Goal: Transaction & Acquisition: Purchase product/service

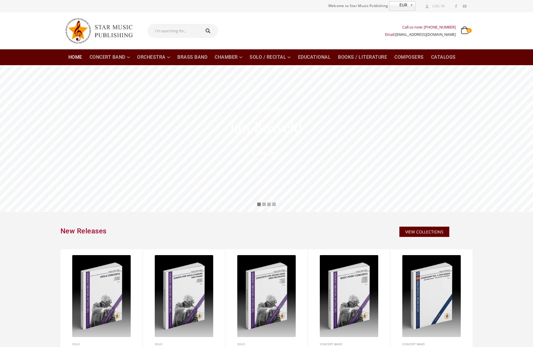
click at [185, 31] on input "text" at bounding box center [174, 31] width 52 height 14
type input "hanuman"
click at [200, 24] on button "submit" at bounding box center [209, 31] width 19 height 14
type input "hanuman"
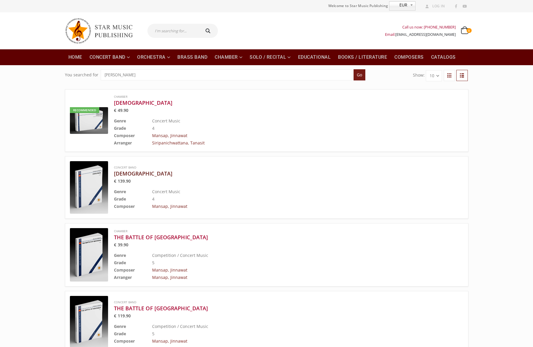
click at [128, 174] on h3 "[DEMOGRAPHIC_DATA]" at bounding box center [274, 173] width 320 height 7
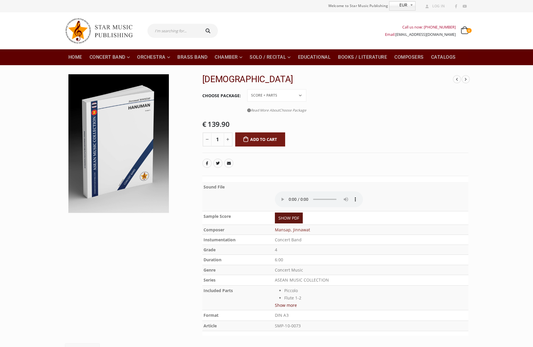
click at [292, 217] on link "SHOW PDF" at bounding box center [289, 218] width 28 height 11
drag, startPoint x: 419, startPoint y: 100, endPoint x: 416, endPoint y: 98, distance: 3.5
click at [419, 100] on tr "Choose Package Conductor Score PDF File Score + Parts Score + Parts + PDF File …" at bounding box center [335, 103] width 266 height 28
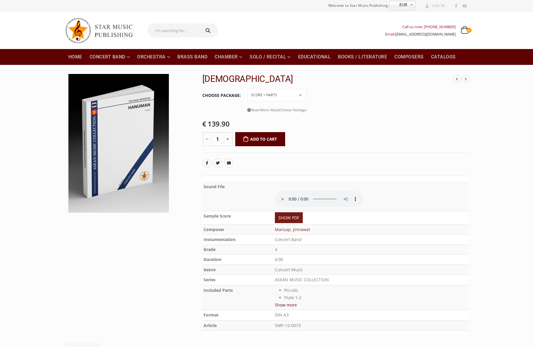
click at [261, 140] on button "Add to cart" at bounding box center [260, 139] width 50 height 14
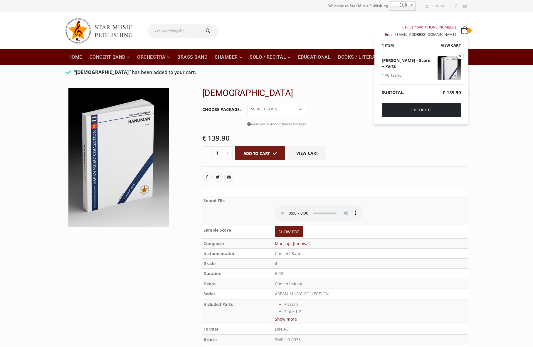
click at [466, 30] on icon at bounding box center [464, 31] width 7 height 6
click at [445, 107] on link "Checkout" at bounding box center [421, 110] width 79 height 14
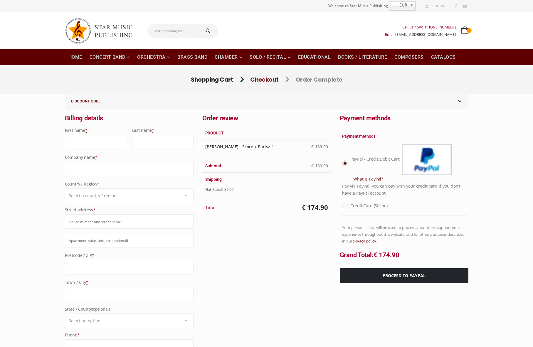
click at [111, 142] on input "First name *" at bounding box center [95, 142] width 61 height 14
type input "[PERSON_NAME]"
type input "ฎ"
type input "Euprasert"
click at [109, 164] on input "Company name *" at bounding box center [129, 169] width 129 height 14
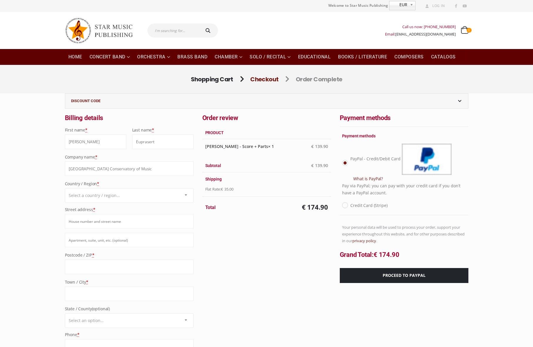
scroll to position [1, 0]
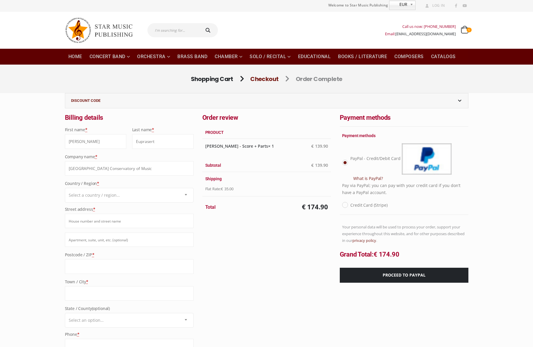
type input "[GEOGRAPHIC_DATA] Conservatory of Music"
click at [171, 195] on span "Select a country / region…" at bounding box center [129, 195] width 128 height 14
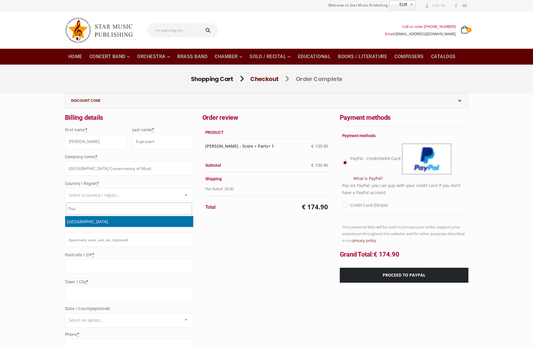
type input "Thai"
select select "TH"
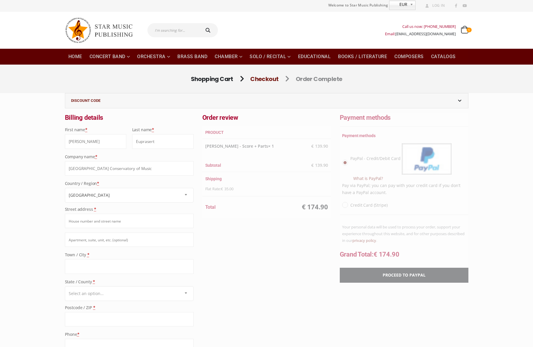
click at [135, 223] on input "Street address *" at bounding box center [129, 221] width 129 height 14
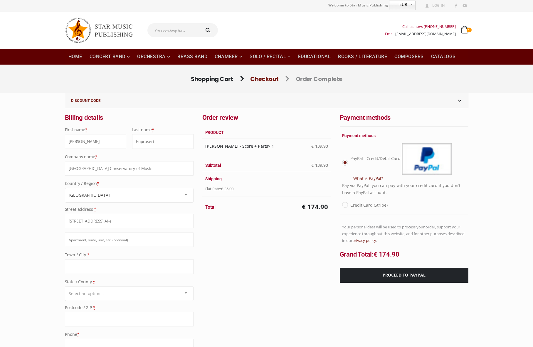
type input "52/347 Paholyothin rd., Muang Ake"
click at [114, 267] on input "Town / City *" at bounding box center [129, 267] width 129 height 14
type input "Pathumthani"
type input "12000"
type input "+66809897979"
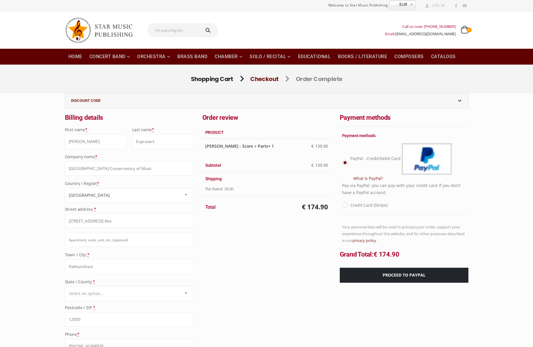
type input "denny.euprasert@gmail.com"
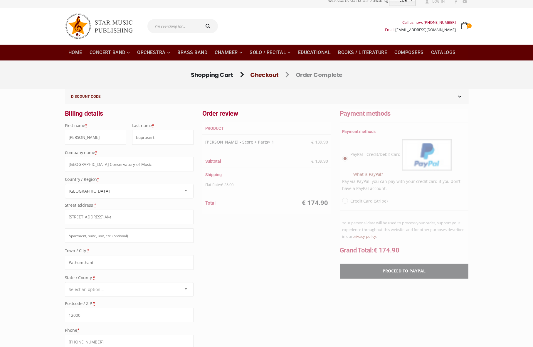
scroll to position [12, 0]
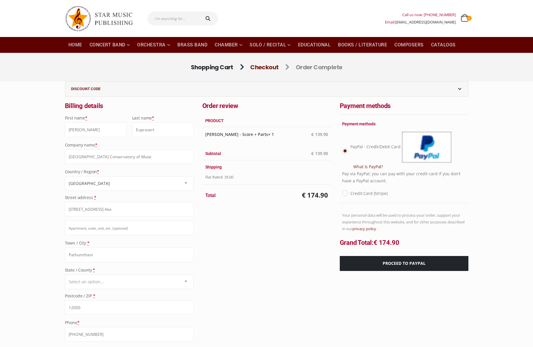
click at [145, 210] on input "52/347 Paholyothin rd., Muang Ake" at bounding box center [129, 209] width 129 height 14
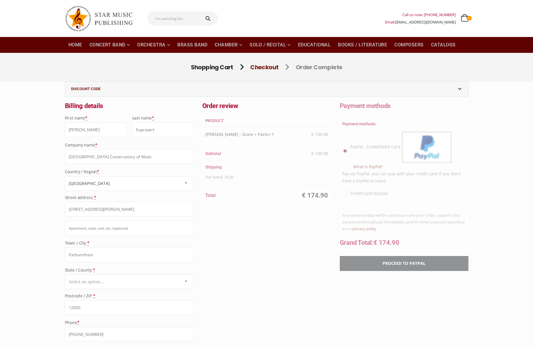
type input "52/347 Paholyothin rd., Muang Ake, Lak Hok"
drag, startPoint x: 228, startPoint y: 220, endPoint x: 228, endPoint y: 217, distance: 3.2
click at [228, 220] on div "Order review Product Hanuman - Score + Parts × 1 € 139.90 Subtotal € 139.90 Shi…" at bounding box center [267, 188] width 138 height 174
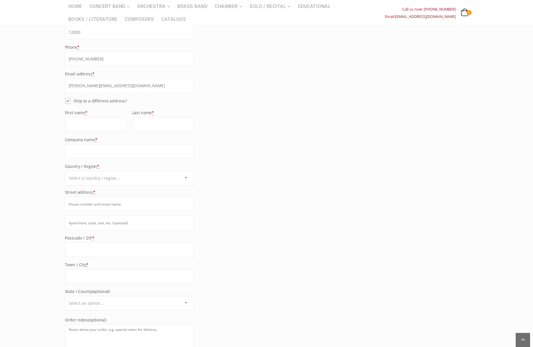
scroll to position [288, 0]
click at [72, 101] on label "Ship to a different address?" at bounding box center [99, 101] width 55 height 7
click at [72, 101] on input "Ship to a different address?" at bounding box center [74, 100] width 4 height 4
checkbox input "false"
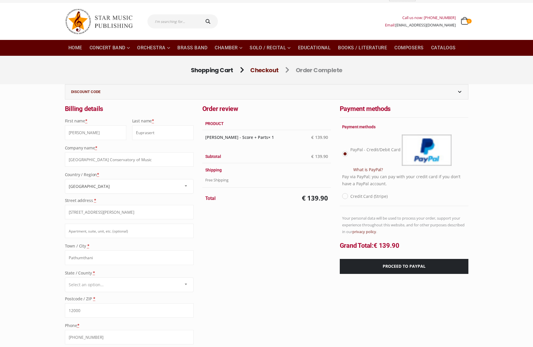
scroll to position [0, 0]
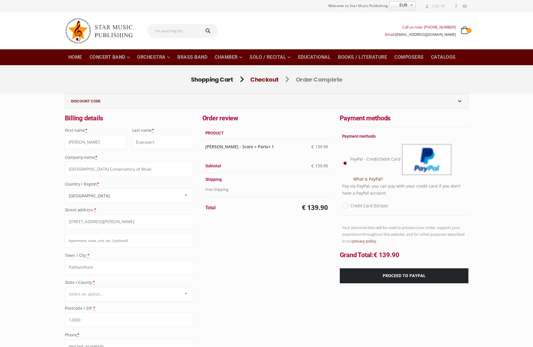
click at [351, 205] on label "Credit Card (Stripe)" at bounding box center [369, 205] width 37 height 7
click at [351, 205] on input "Credit Card (Stripe)" at bounding box center [353, 204] width 4 height 4
radio input "true"
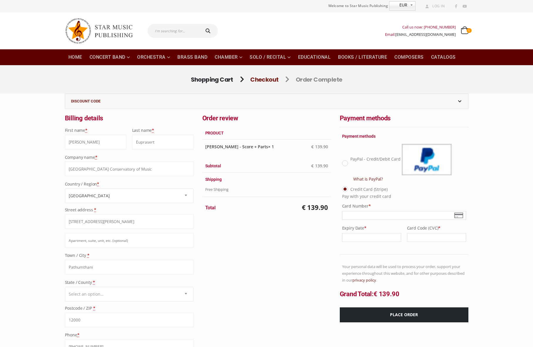
click at [510, 176] on div "Checkout Pixel@110 2016-06-20T09:22:56+00:00 DISCOUNT CODE If you have a coupon…" at bounding box center [266, 277] width 533 height 367
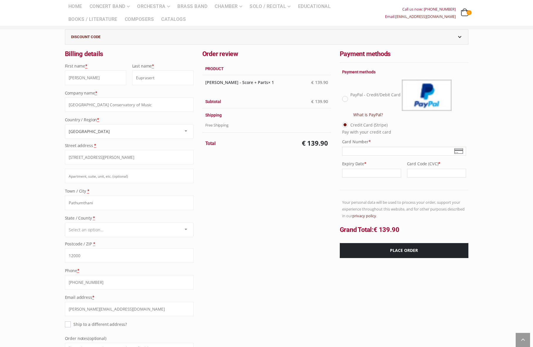
scroll to position [65, 0]
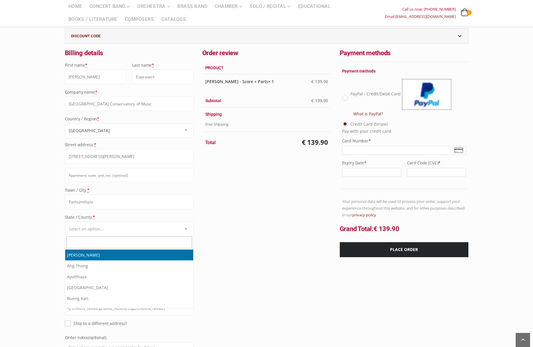
click at [187, 229] on b "State / County" at bounding box center [186, 228] width 2 height 1
click at [147, 242] on input "text" at bounding box center [129, 243] width 126 height 12
type input "pa"
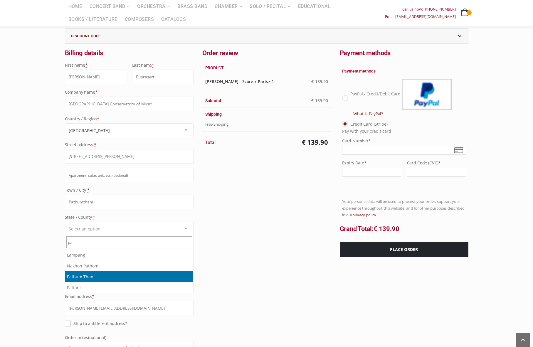
select select "TH-13"
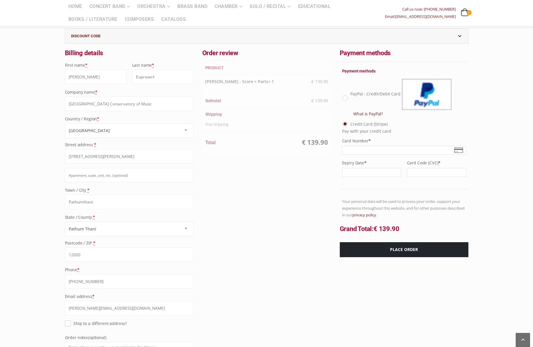
click at [138, 205] on input "Pathumthani" at bounding box center [129, 202] width 129 height 14
type input "P"
type input "Lak Hok, Muang"
click at [240, 199] on div "Order review Product Hanuman - Score + Parts × 1 € 139.90 Subtotal € 139.90 Shi…" at bounding box center [267, 154] width 138 height 213
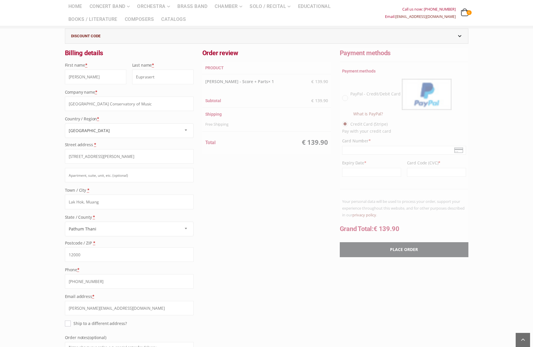
click at [161, 159] on input "52/347 Paholyothin rd., Muang Ake, Lak Hok" at bounding box center [129, 156] width 129 height 14
type input "52/347 Paholyothin rd., Muang Ake"
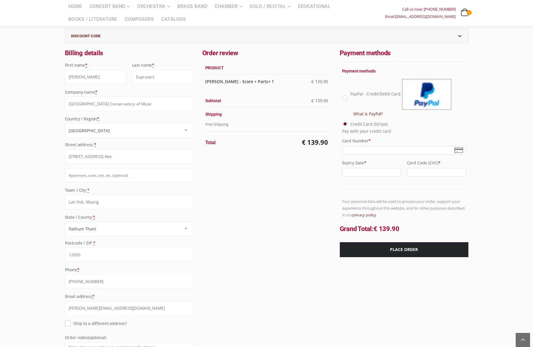
drag, startPoint x: 86, startPoint y: 202, endPoint x: 101, endPoint y: 201, distance: 15.3
click at [87, 201] on input "Lak Hok, Muang" at bounding box center [129, 202] width 129 height 14
type input "Lak Hok, Muang"
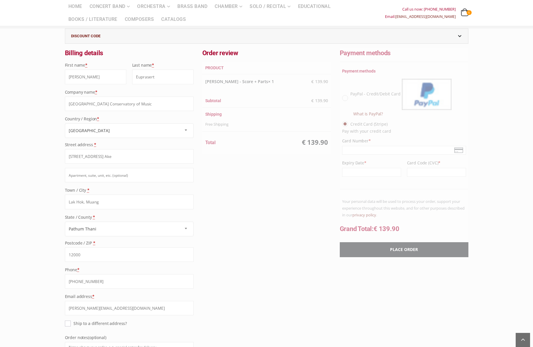
click at [249, 199] on div "Order review Product Hanuman - Score + Parts × 1 € 139.90 Subtotal € 139.90 Shi…" at bounding box center [267, 154] width 138 height 213
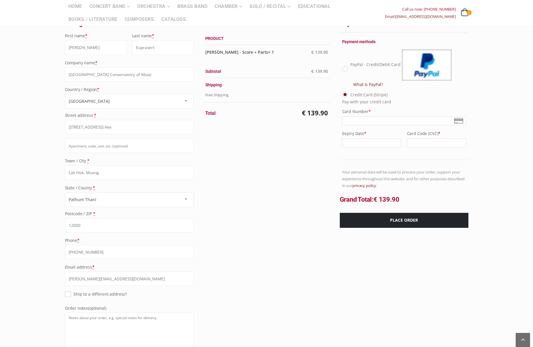
scroll to position [94, 0]
click at [125, 146] on input "Apartment, suite, unit, etc. (optional)" at bounding box center [129, 146] width 129 height 14
type input "Building 17"
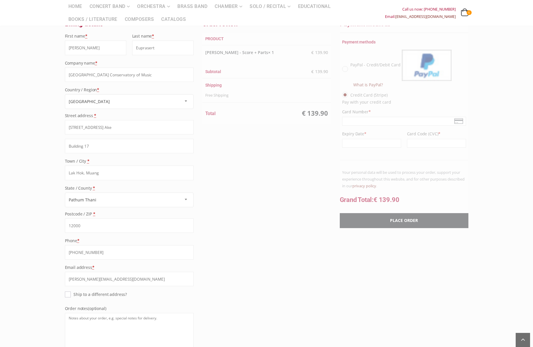
click at [262, 162] on div "Order review Product Hanuman - Score + Parts × 1 € 139.90 Subtotal € 139.90 Shi…" at bounding box center [267, 125] width 138 height 213
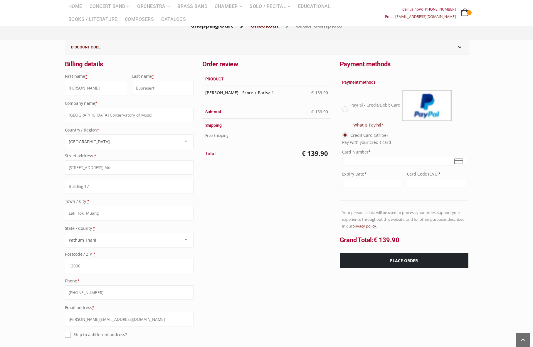
scroll to position [55, 0]
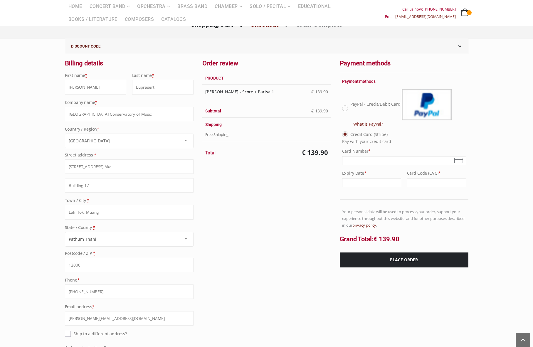
click at [460, 45] on link "DISCOUNT CODE" at bounding box center [266, 46] width 403 height 15
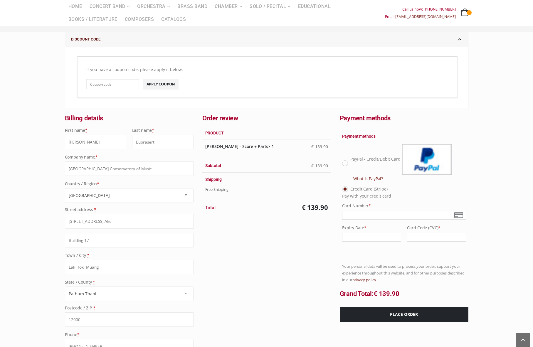
scroll to position [61, 0]
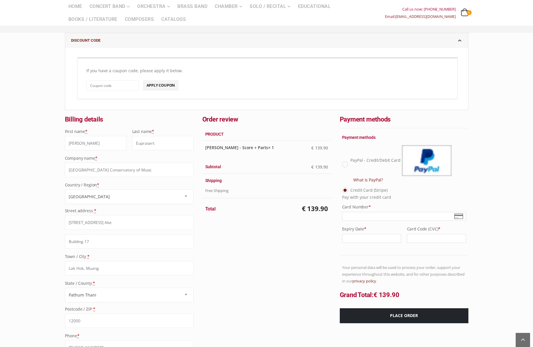
click at [496, 79] on div "Checkout Pixel@110 2016-06-20T09:22:56+00:00 DISCOUNT CODE If you have a coupon…" at bounding box center [266, 247] width 533 height 429
drag, startPoint x: 508, startPoint y: 122, endPoint x: 507, endPoint y: 116, distance: 5.3
click at [508, 122] on div "Checkout Pixel@110 2016-06-20T09:22:56+00:00 DISCOUNT CODE If you have a coupon…" at bounding box center [266, 247] width 533 height 429
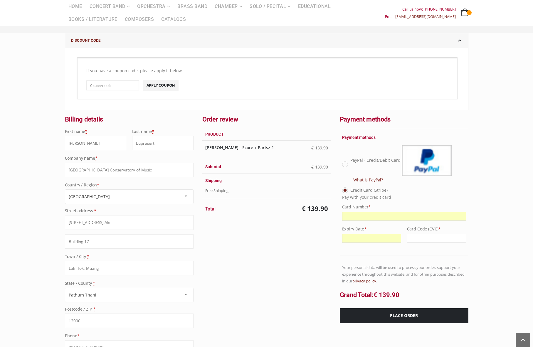
scroll to position [61, 0]
click at [516, 232] on div "Checkout Pixel@110 2016-06-20T09:22:56+00:00 DISCOUNT CODE If you have a coupon…" at bounding box center [266, 247] width 533 height 429
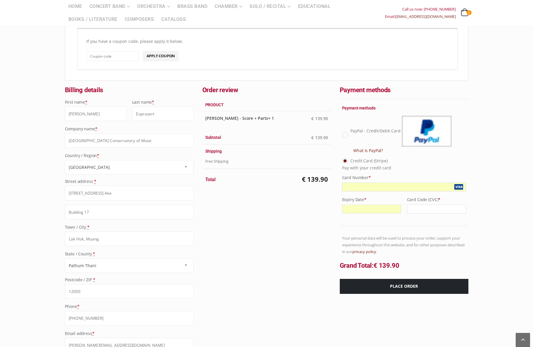
scroll to position [93, 0]
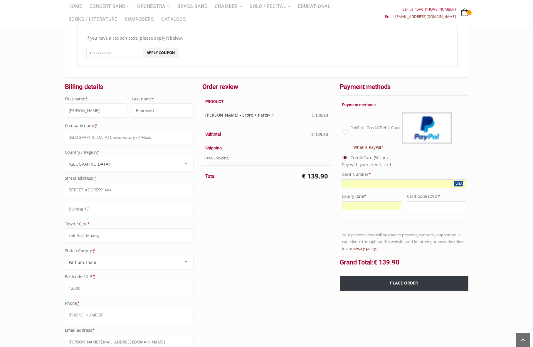
click at [426, 284] on button "Place order" at bounding box center [404, 283] width 129 height 15
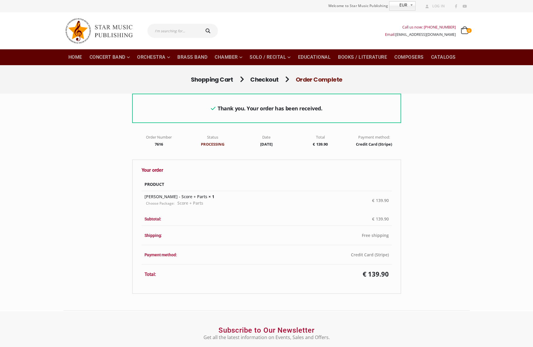
click at [459, 103] on div "Thank you. Your order has been received. Order Number 7616 Status Processing Da…" at bounding box center [267, 194] width 404 height 200
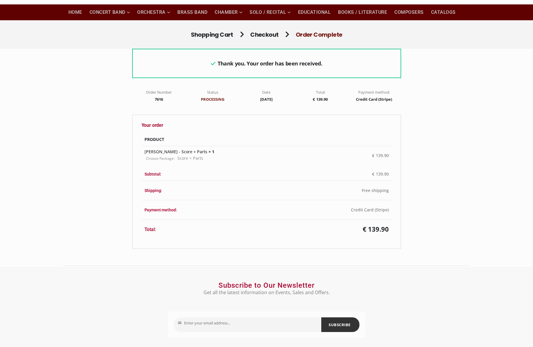
scroll to position [45, 0]
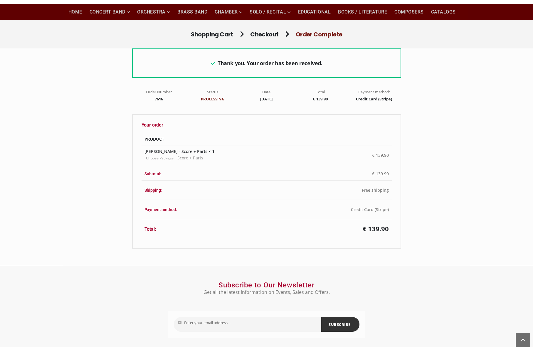
click at [76, 32] on ul "Shopping Cart Checkout Order Complete" at bounding box center [266, 34] width 533 height 17
click at [455, 62] on div "Thank you. Your order has been received. Order Number 7616 Status Processing Da…" at bounding box center [267, 148] width 404 height 200
click at [414, 10] on link "Composers" at bounding box center [409, 12] width 36 height 16
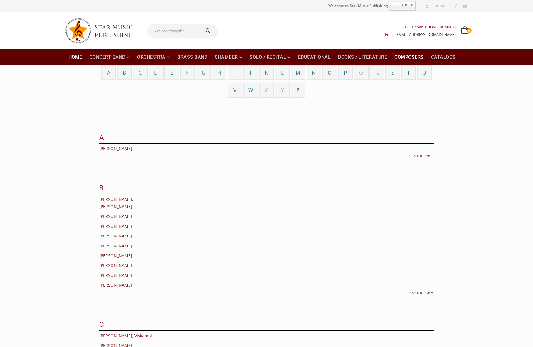
click at [77, 58] on link "Home" at bounding box center [75, 57] width 21 height 16
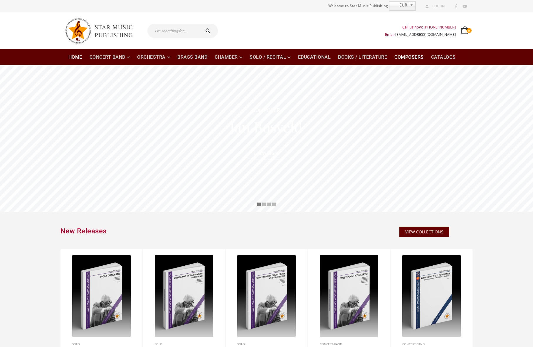
click at [416, 58] on link "Composers" at bounding box center [409, 57] width 36 height 16
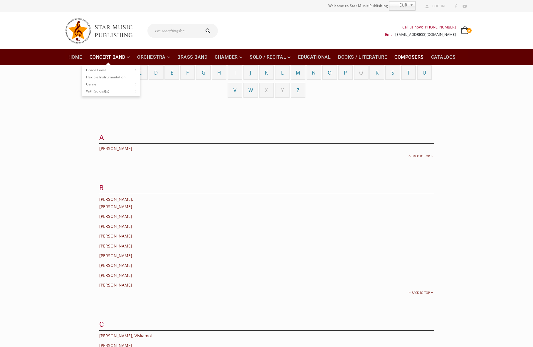
click at [121, 58] on link "Concert Band" at bounding box center [110, 57] width 48 height 16
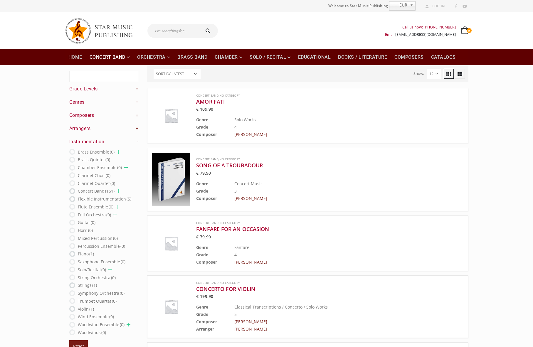
click at [136, 115] on link "+" at bounding box center [137, 115] width 3 height 6
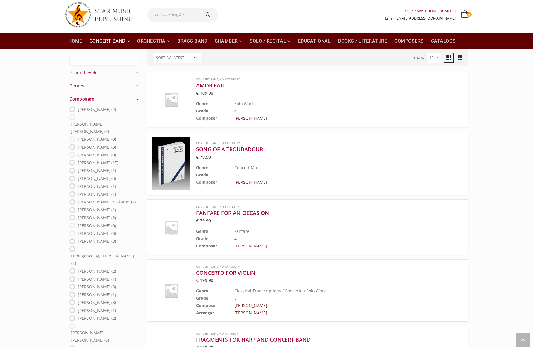
scroll to position [14, 0]
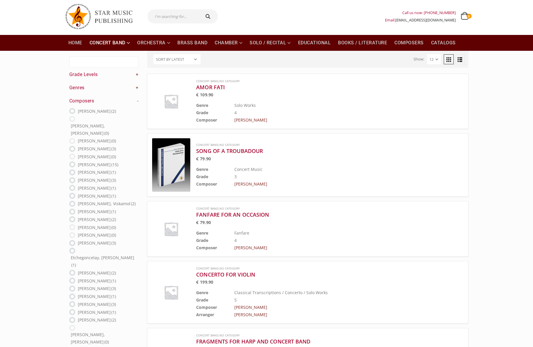
click at [175, 16] on input "text" at bounding box center [174, 16] width 52 height 14
type input "hanuman"
click at [200, 9] on button "submit" at bounding box center [209, 16] width 19 height 14
type input "hanuman"
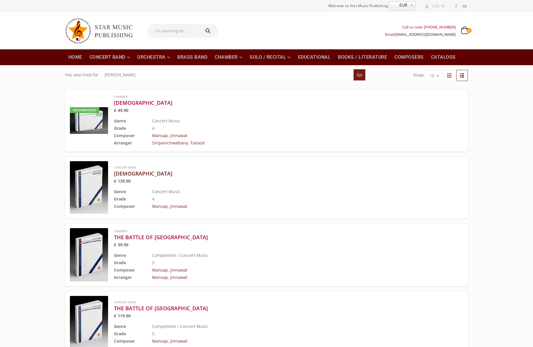
click at [123, 173] on h3 "Hanuman" at bounding box center [274, 173] width 320 height 7
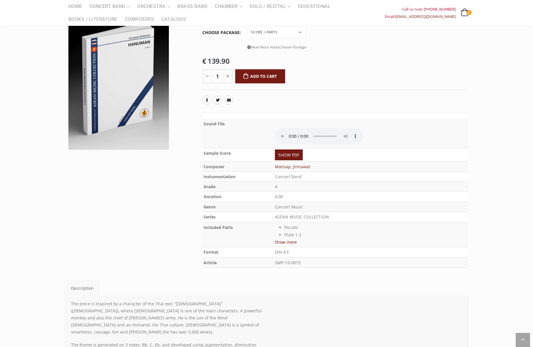
scroll to position [65, 0]
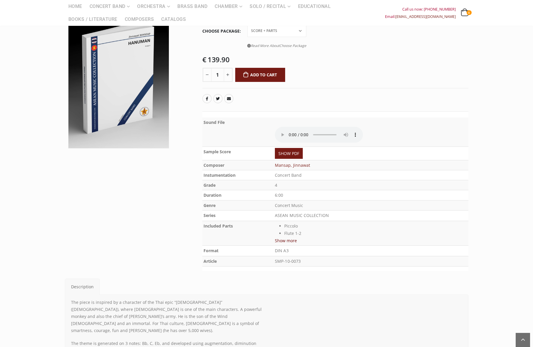
click at [292, 239] on button "Show more" at bounding box center [286, 240] width 22 height 7
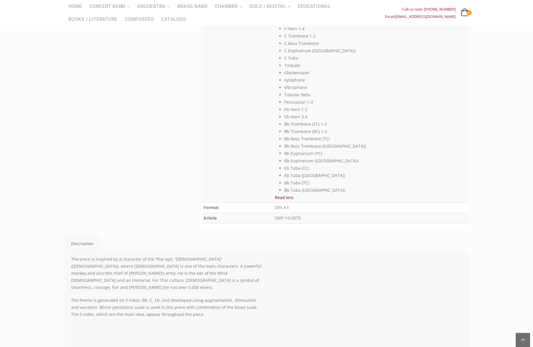
scroll to position [370, 0]
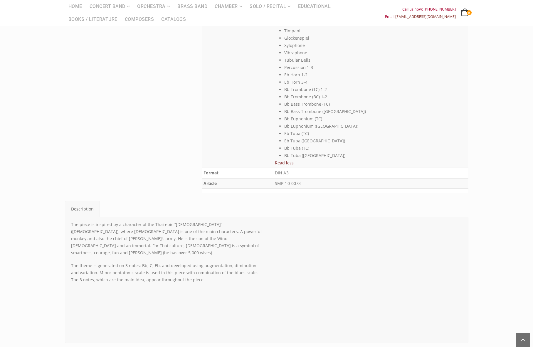
click at [295, 184] on p "SMP-10-0073" at bounding box center [371, 184] width 192 height 8
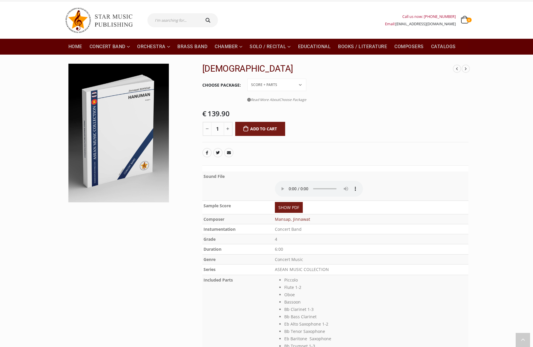
scroll to position [0, 0]
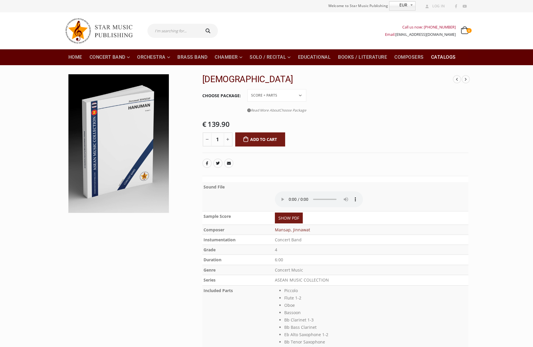
click at [445, 57] on link "Catalogs" at bounding box center [444, 57] width 32 height 16
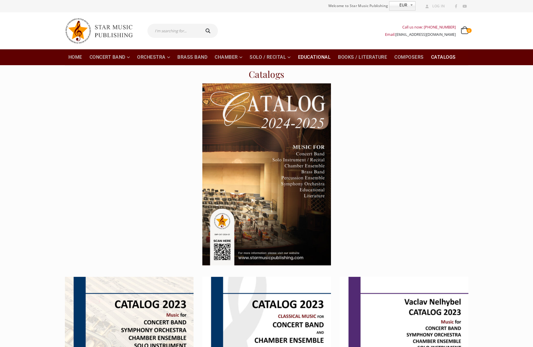
click at [320, 58] on link "Educational" at bounding box center [315, 57] width 40 height 16
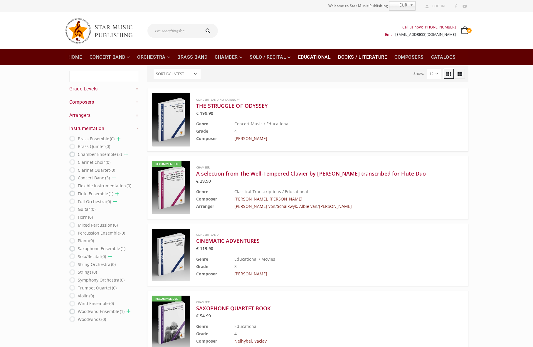
click at [360, 59] on link "Books / Literature" at bounding box center [363, 57] width 56 height 16
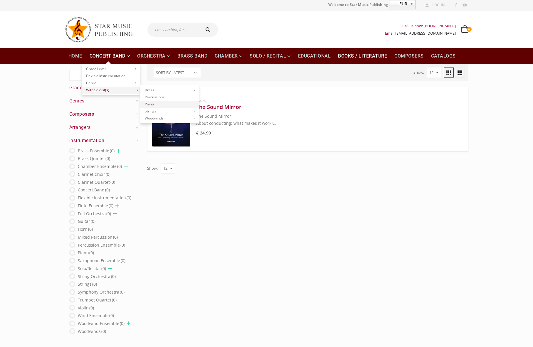
scroll to position [1, 0]
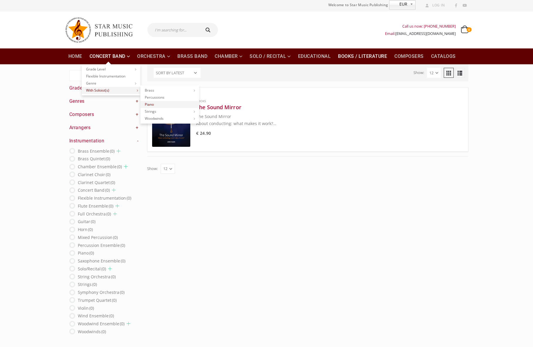
click at [155, 103] on link "Piano" at bounding box center [169, 104] width 59 height 7
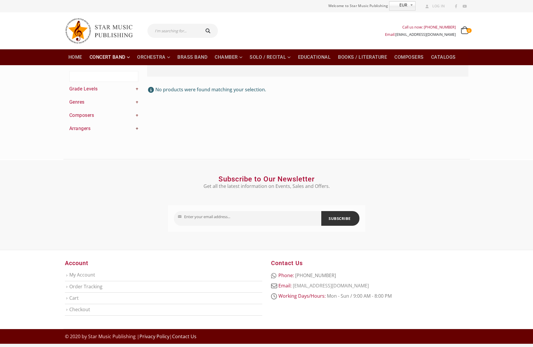
click at [136, 128] on link "+" at bounding box center [137, 128] width 3 height 6
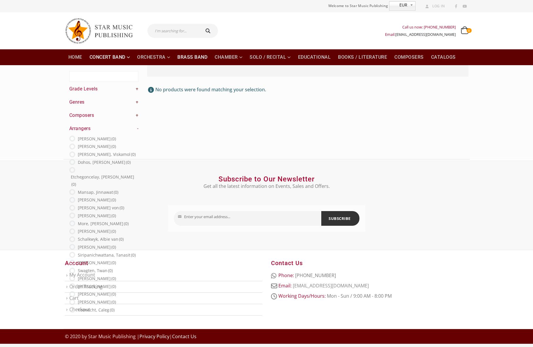
click at [190, 56] on link "Brass Band" at bounding box center [192, 57] width 37 height 16
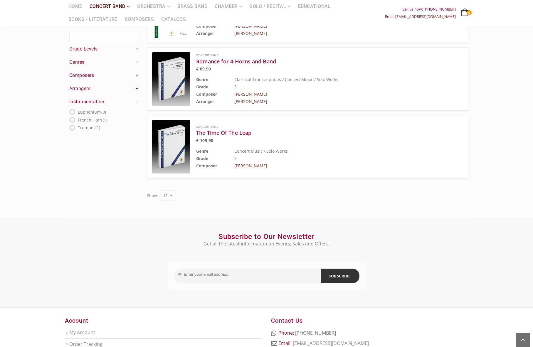
scroll to position [344, 0]
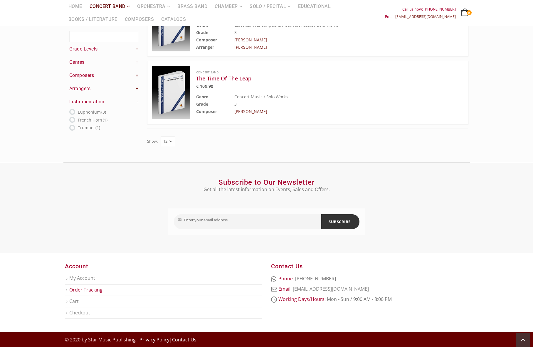
click at [93, 291] on link "Order Tracking" at bounding box center [85, 290] width 33 height 6
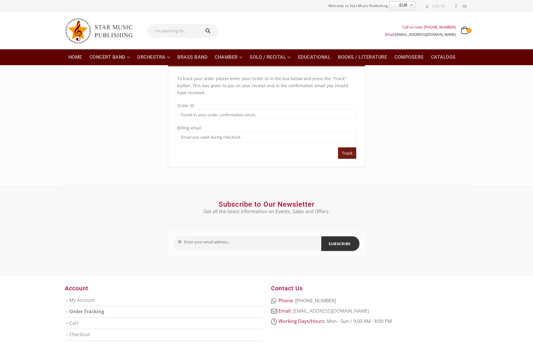
click at [476, 218] on div "Subscribe to Our Newsletter Get all the latest information on Events, Sales and…" at bounding box center [266, 230] width 533 height 90
